Goal: Task Accomplishment & Management: Manage account settings

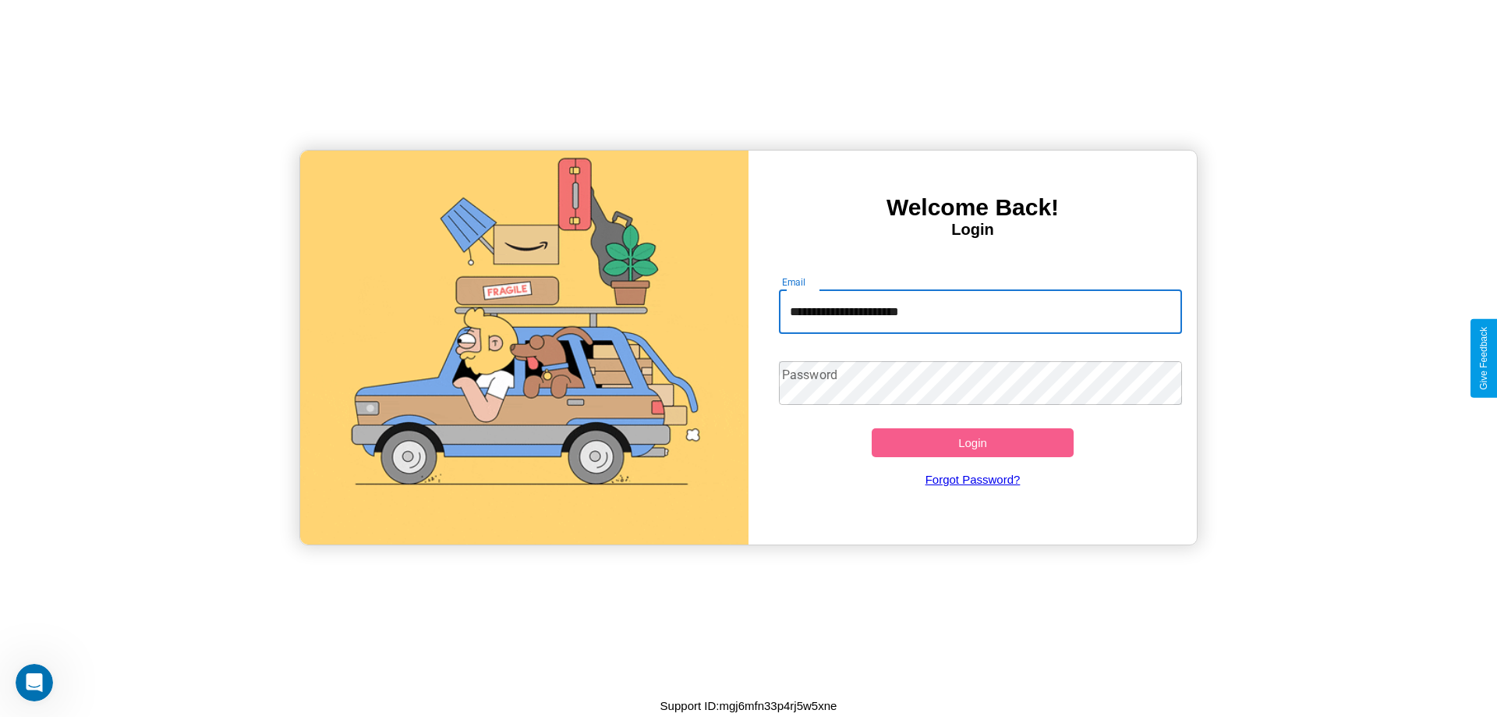
type input "**********"
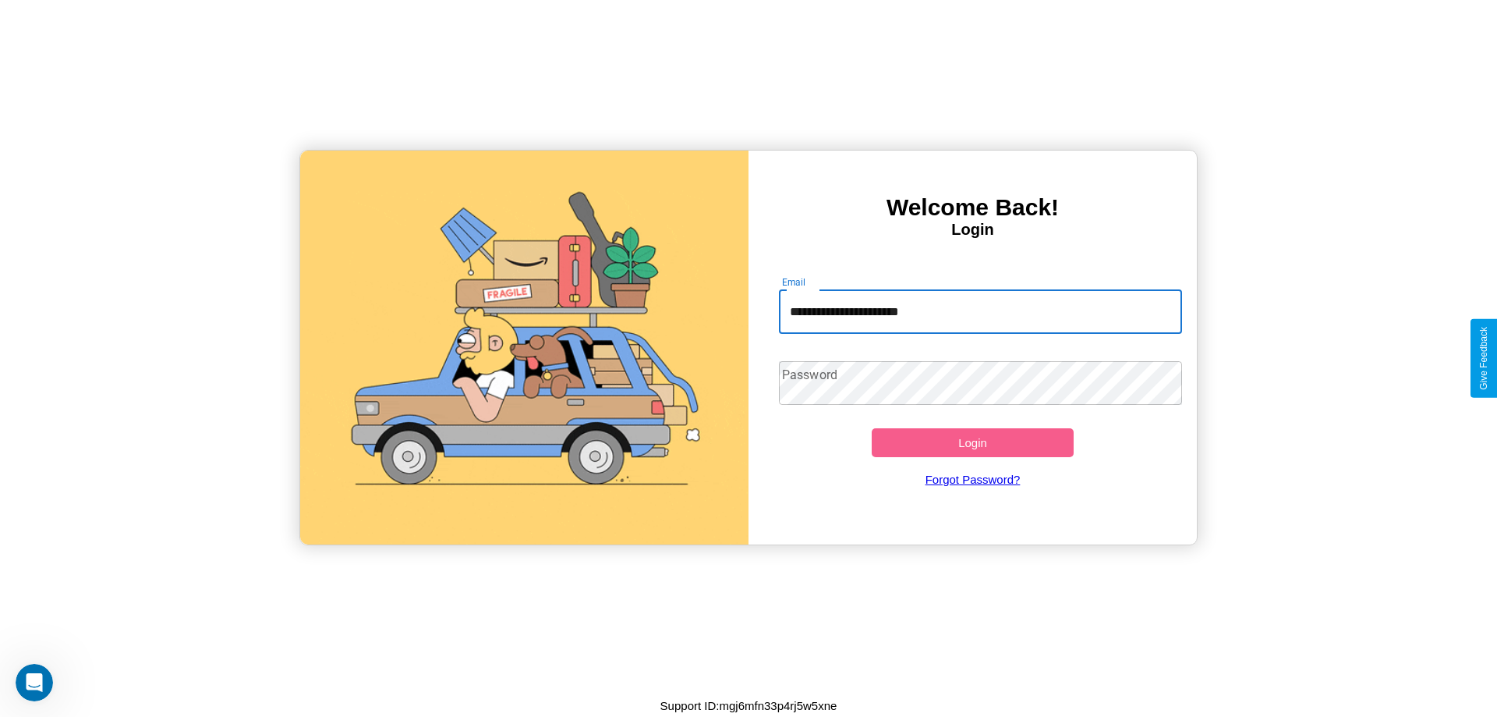
click at [973, 442] on button "Login" at bounding box center [973, 442] width 202 height 29
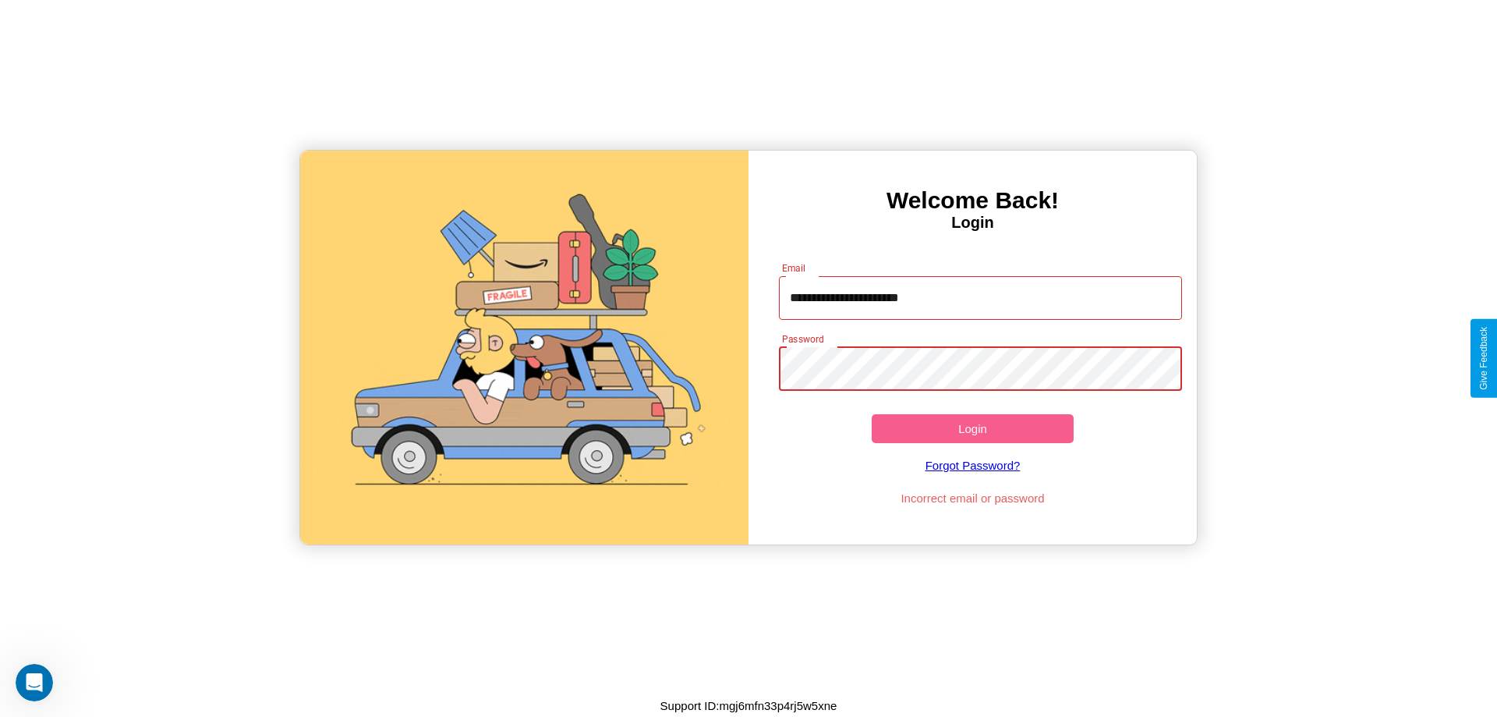
click at [973, 428] on button "Login" at bounding box center [973, 428] width 202 height 29
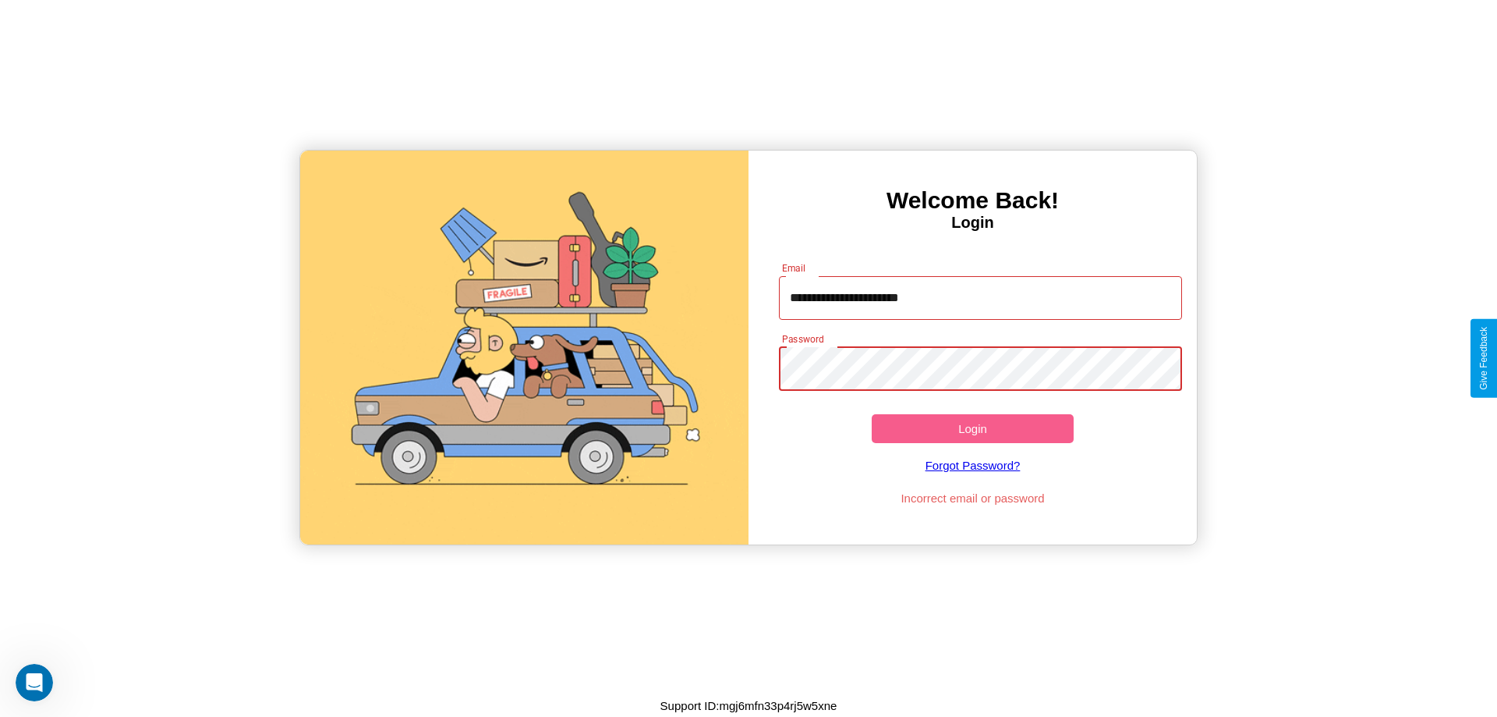
click at [973, 428] on button "Login" at bounding box center [973, 428] width 202 height 29
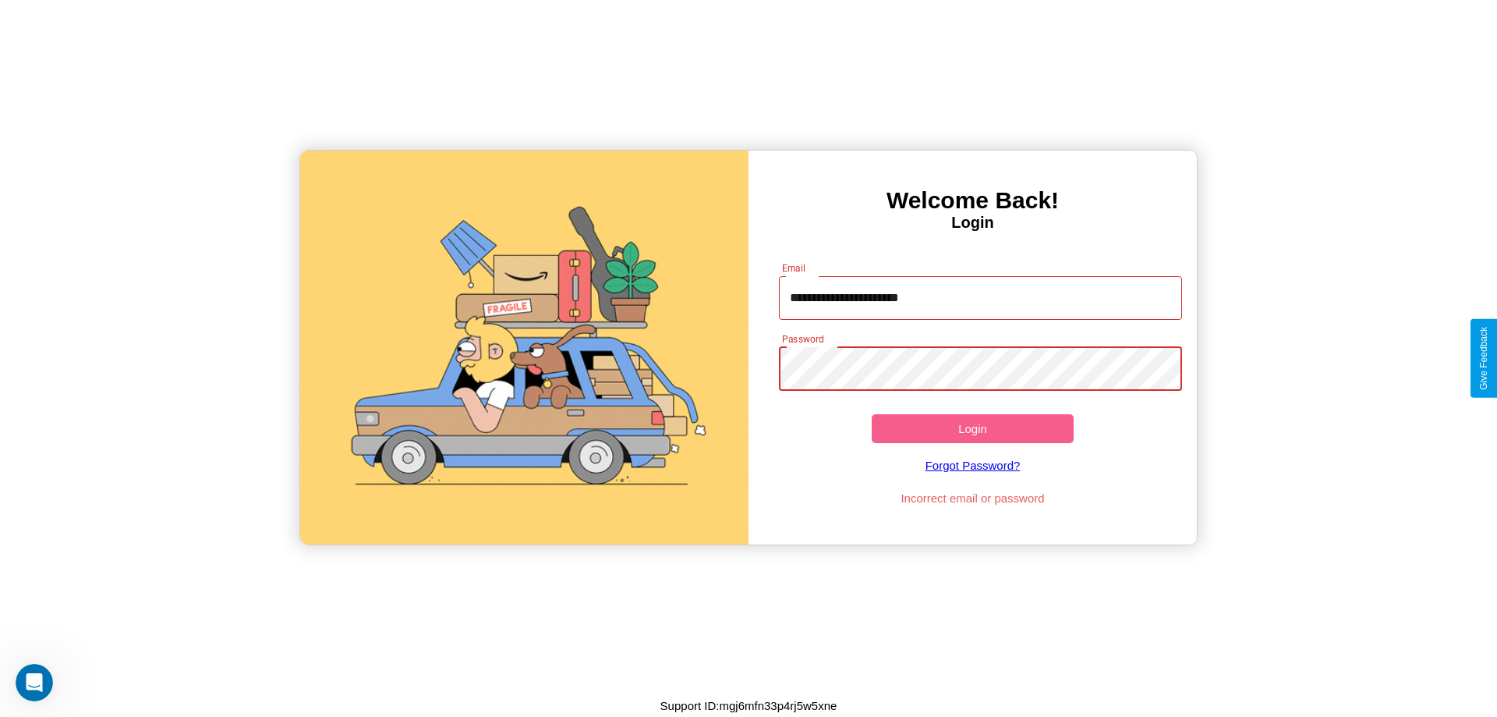
click at [973, 428] on button "Login" at bounding box center [973, 428] width 202 height 29
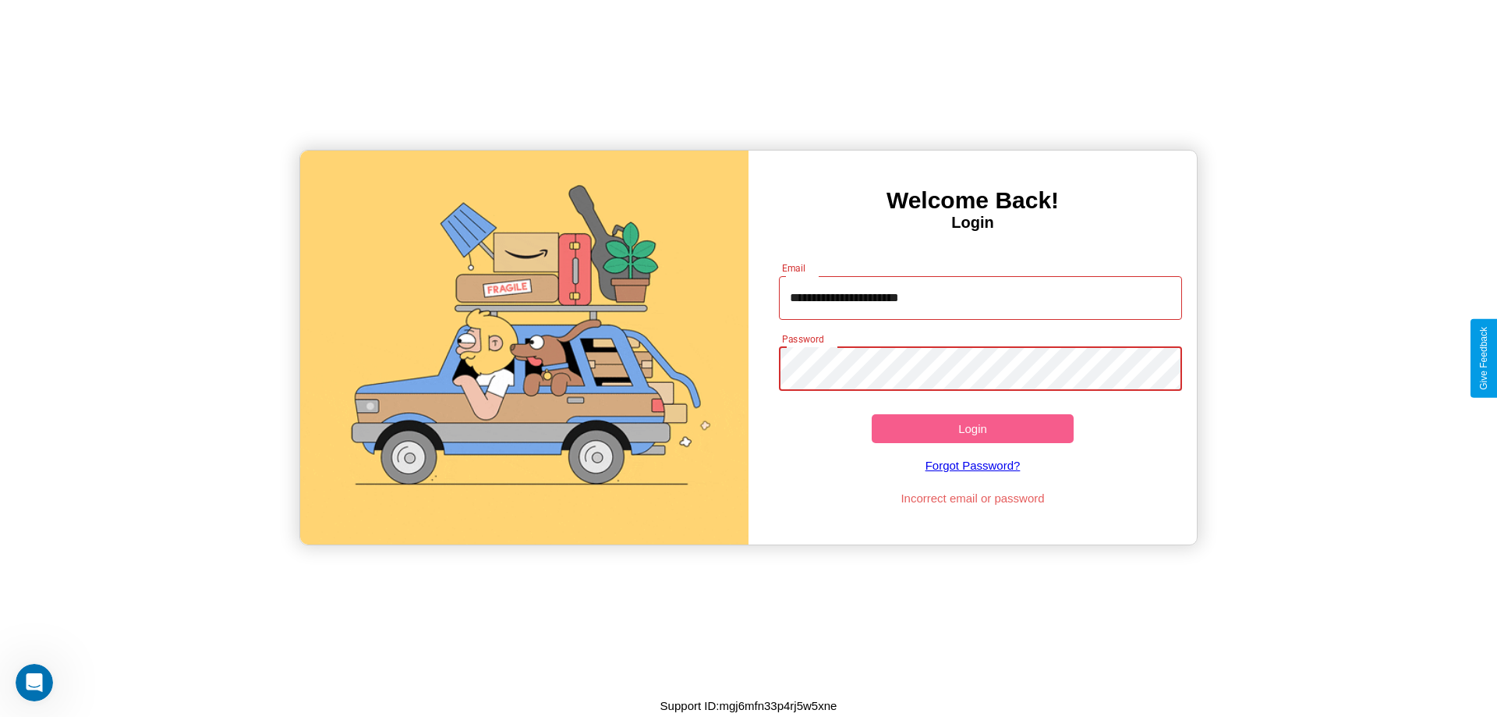
click at [973, 428] on button "Login" at bounding box center [973, 428] width 202 height 29
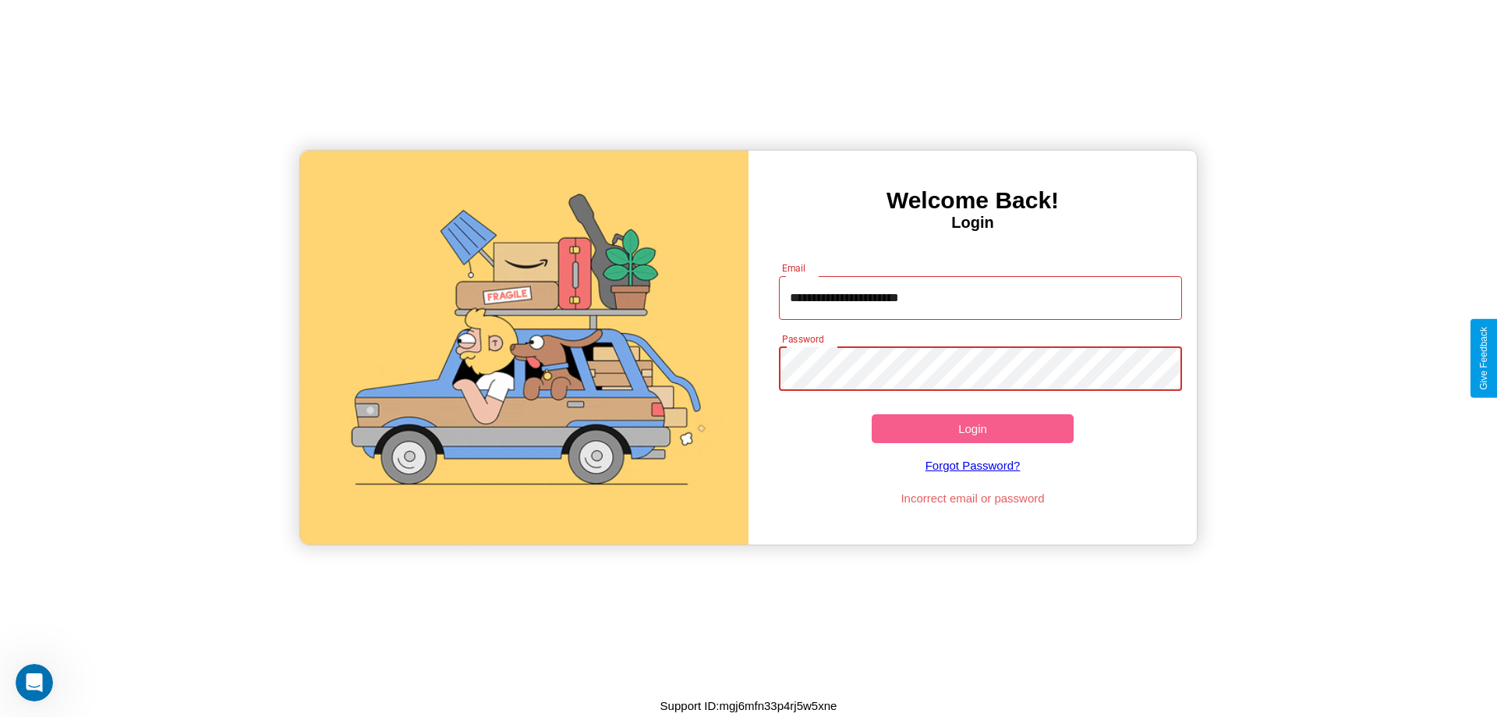
click at [973, 428] on button "Login" at bounding box center [973, 428] width 202 height 29
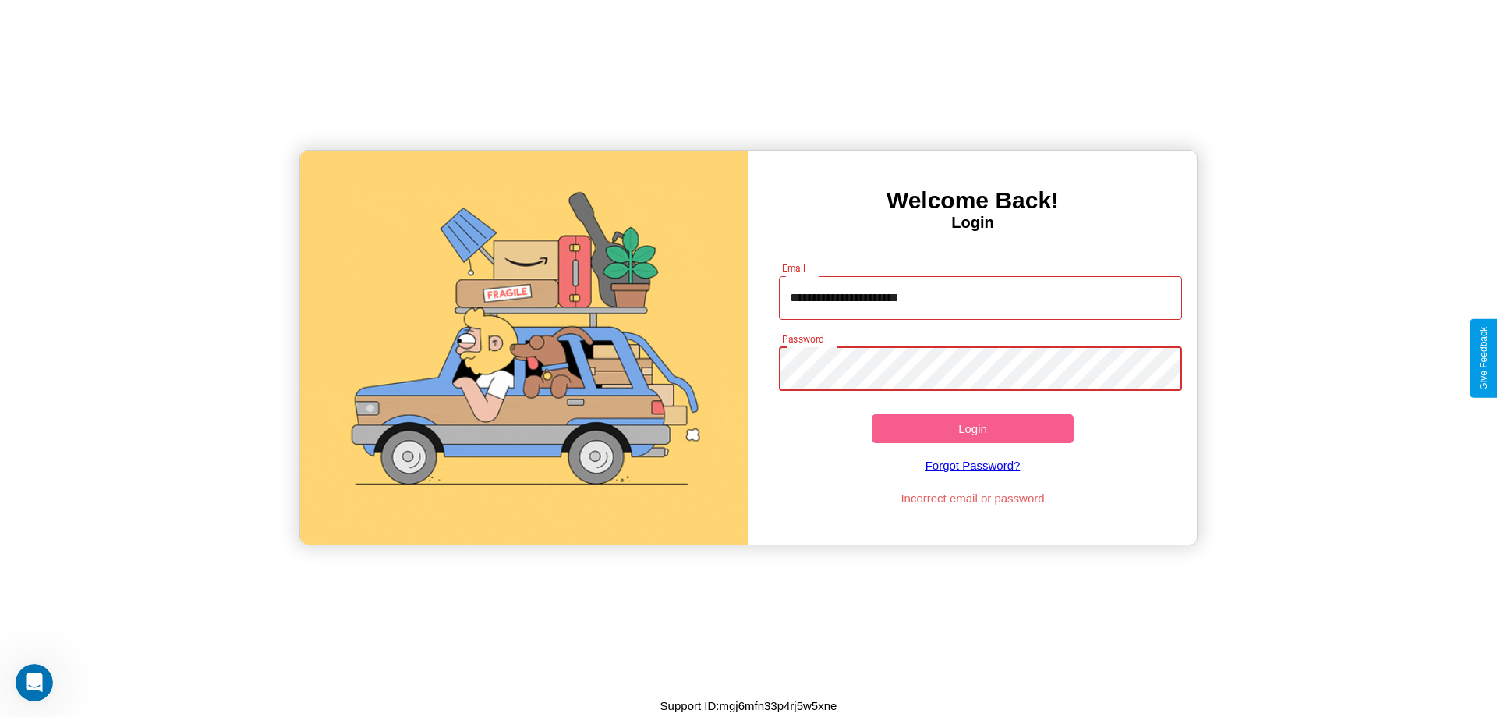
click at [973, 428] on button "Login" at bounding box center [973, 428] width 202 height 29
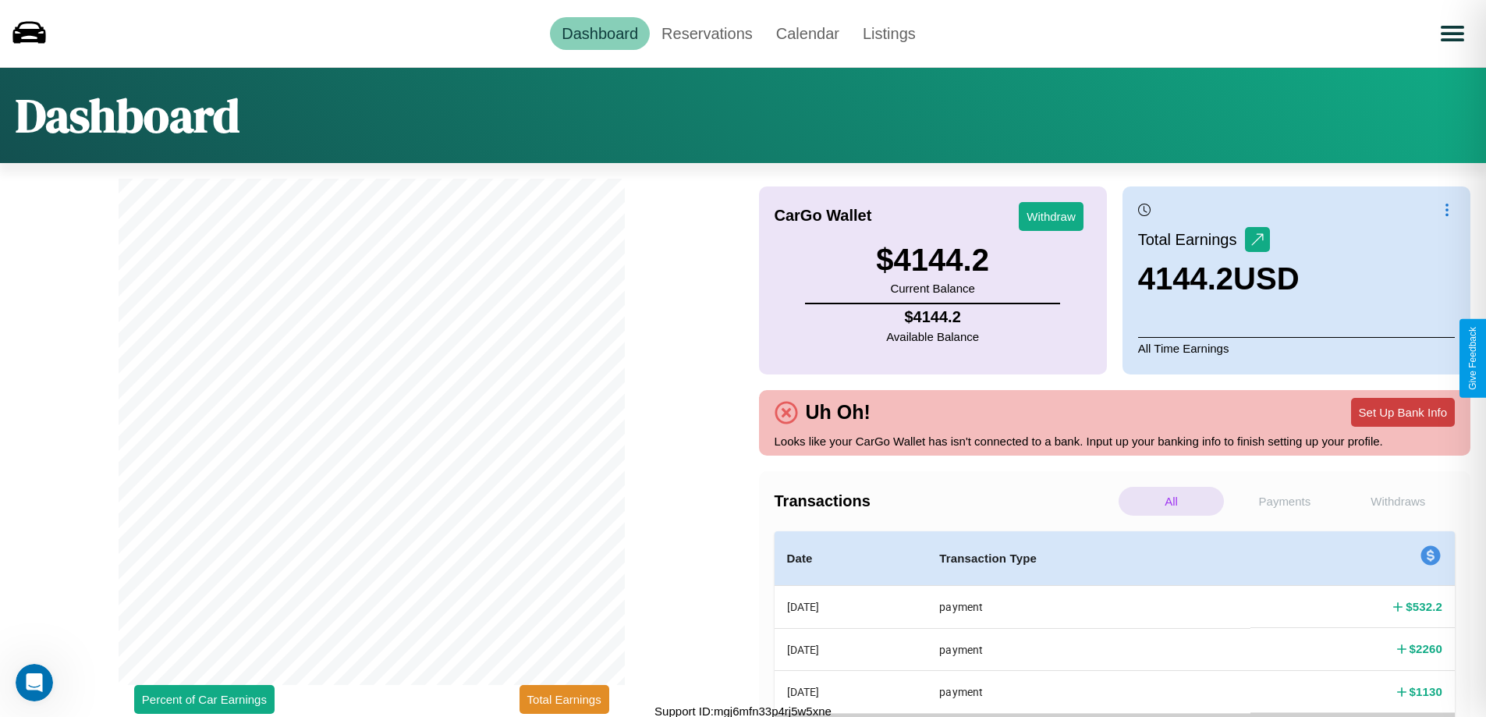
click at [1402, 412] on button "Set Up Bank Info" at bounding box center [1403, 412] width 104 height 29
